Goal: Task Accomplishment & Management: Check status

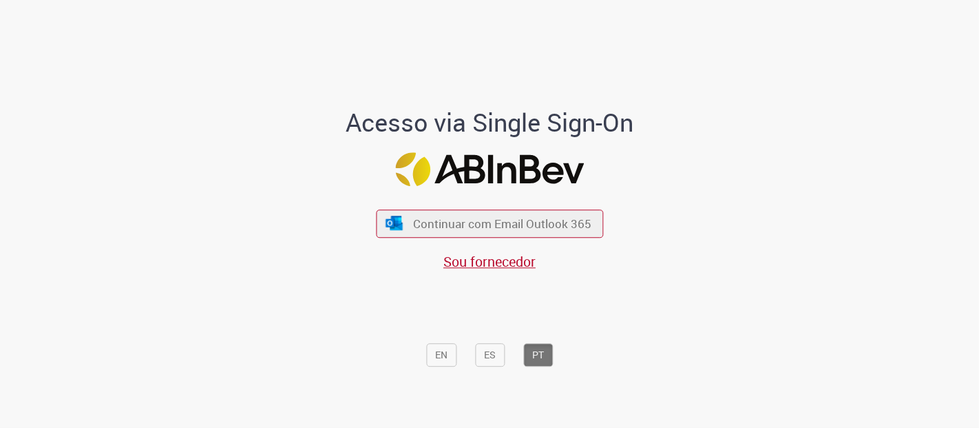
click at [483, 208] on div "Continuar com Email Outlook 365 Sou fornecedor" at bounding box center [489, 233] width 227 height 76
click at [488, 232] on button "Continuar com Email Outlook 365" at bounding box center [490, 223] width 232 height 29
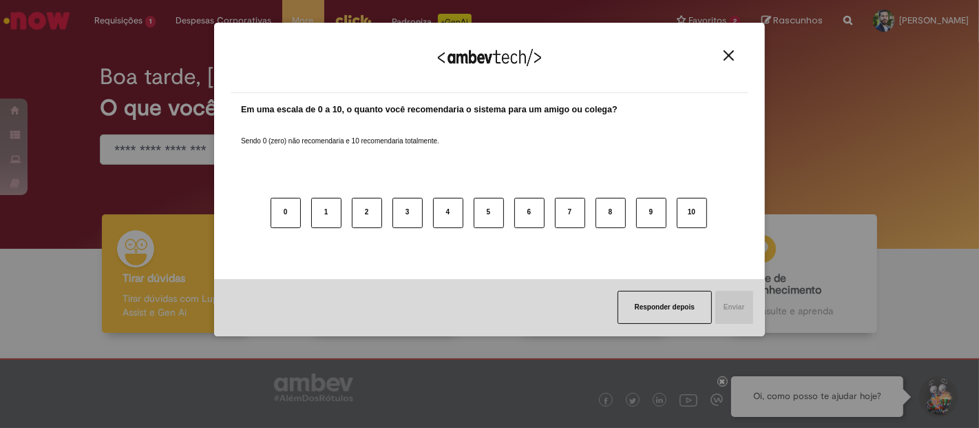
click at [730, 59] on img "Close" at bounding box center [729, 55] width 10 height 10
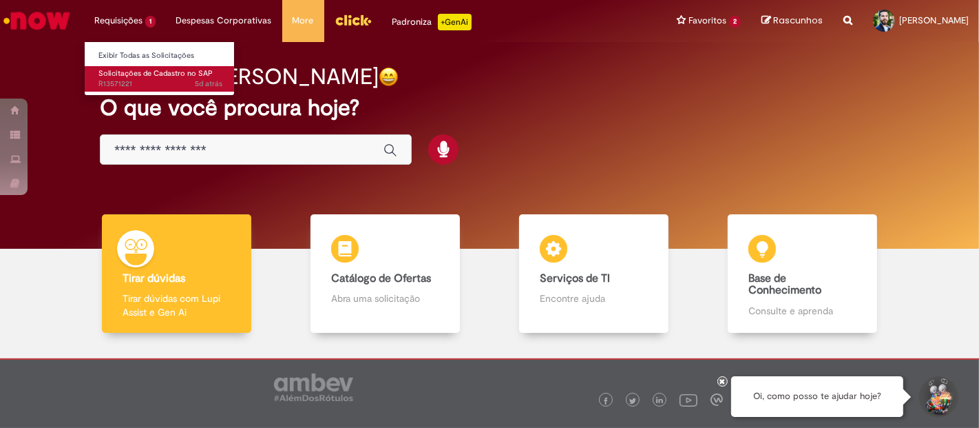
click at [145, 83] on span "5d atrás 5 dias atrás R13571221" at bounding box center [160, 83] width 124 height 11
